Goal: Task Accomplishment & Management: Use online tool/utility

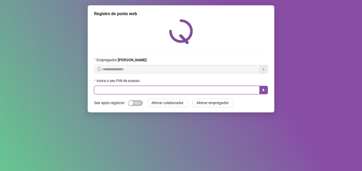
click at [126, 90] on input "text" at bounding box center [177, 90] width 166 height 9
type input "*****"
click at [260, 90] on button "button" at bounding box center [264, 90] width 9 height 9
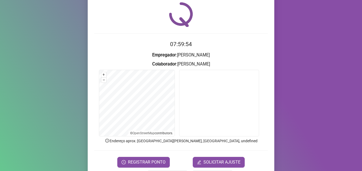
scroll to position [37, 0]
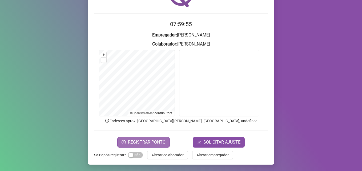
click at [157, 140] on span "REGISTRAR PONTO" at bounding box center [147, 142] width 38 height 6
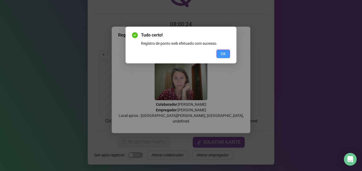
click at [223, 51] on span "OK" at bounding box center [223, 54] width 5 height 6
